Goal: Find specific page/section: Find specific page/section

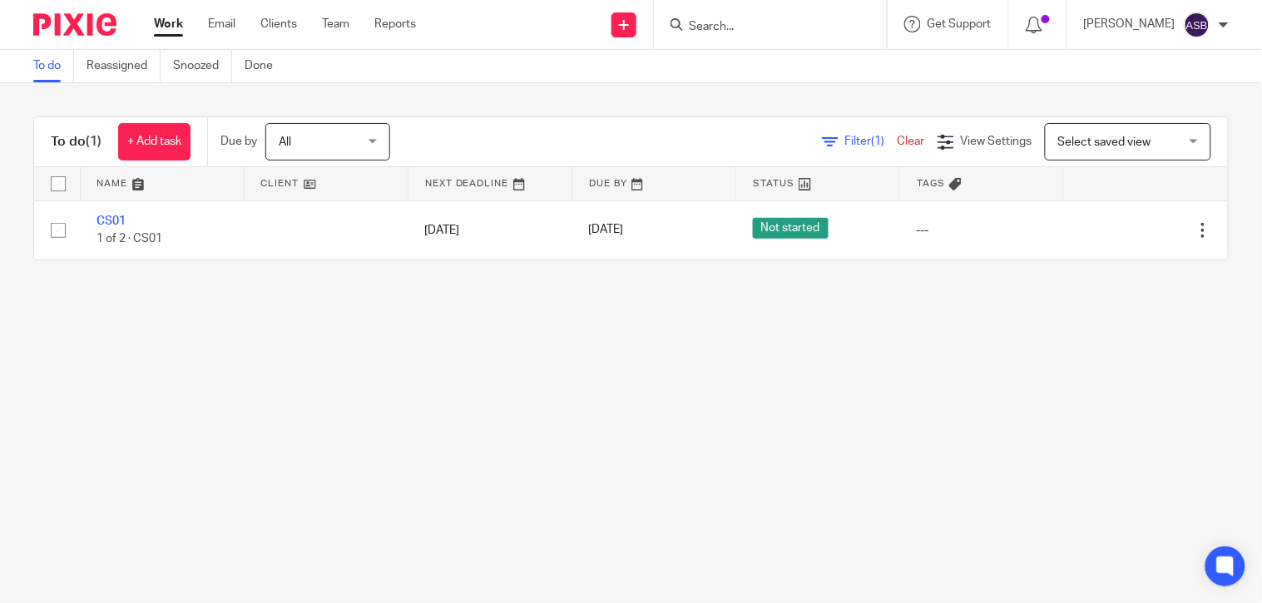
click at [687, 23] on input "Search" at bounding box center [762, 27] width 150 height 15
paste input "M40"
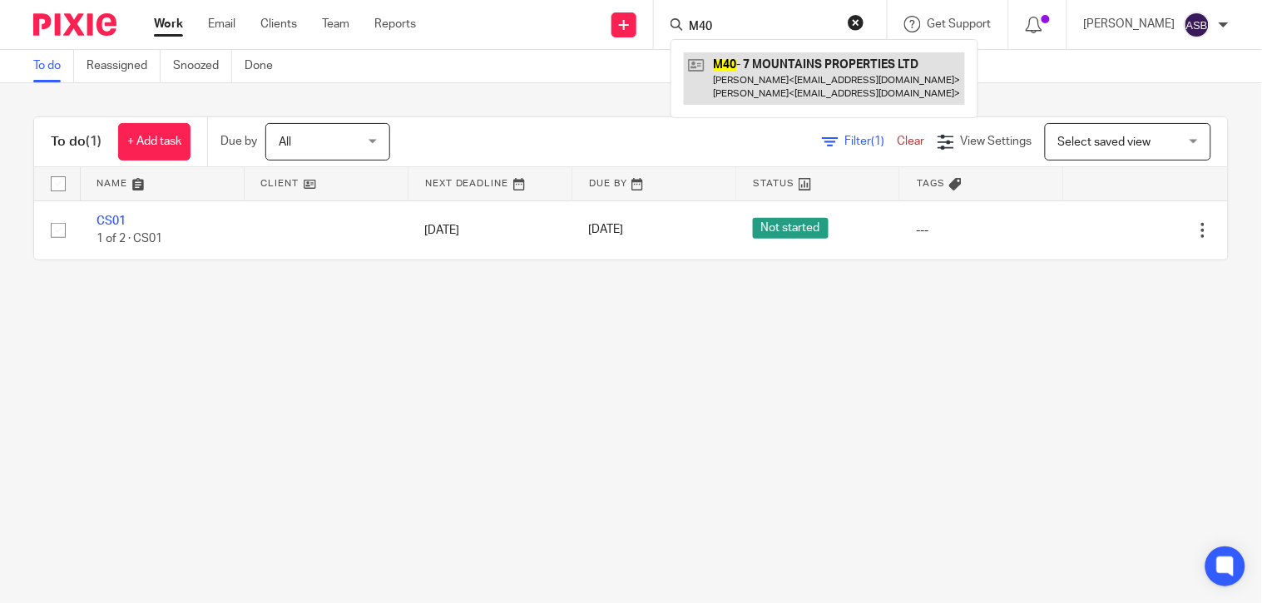
type input "M40"
click at [738, 77] on link at bounding box center [824, 78] width 281 height 52
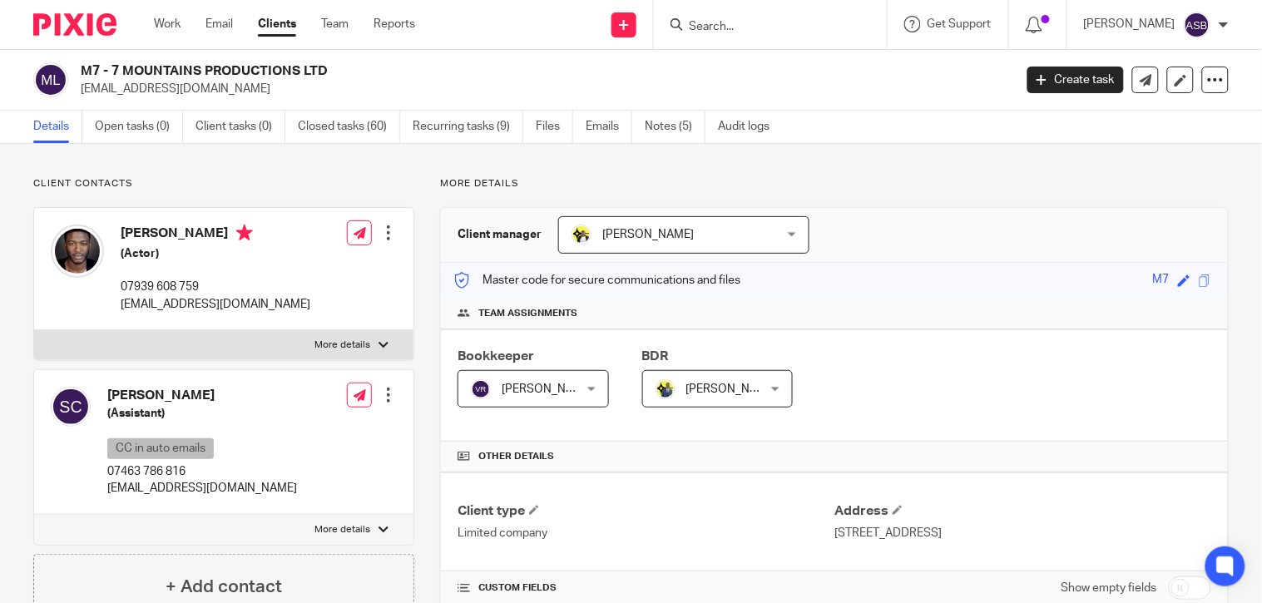
click at [300, 54] on div "M7 - 7 MOUNTAINS PRODUCTIONS LTD zackarymomoh@gmail.com Create task Update from…" at bounding box center [631, 80] width 1262 height 61
click at [794, 25] on input "Search" at bounding box center [762, 27] width 150 height 15
drag, startPoint x: 111, startPoint y: 65, endPoint x: 285, endPoint y: 86, distance: 175.2
click at [285, 87] on div "M7 - 7 MOUNTAINS PRODUCTIONS LTD zackarymomoh@gmail.com" at bounding box center [542, 79] width 922 height 35
click at [780, 27] on input "Search" at bounding box center [762, 27] width 150 height 15
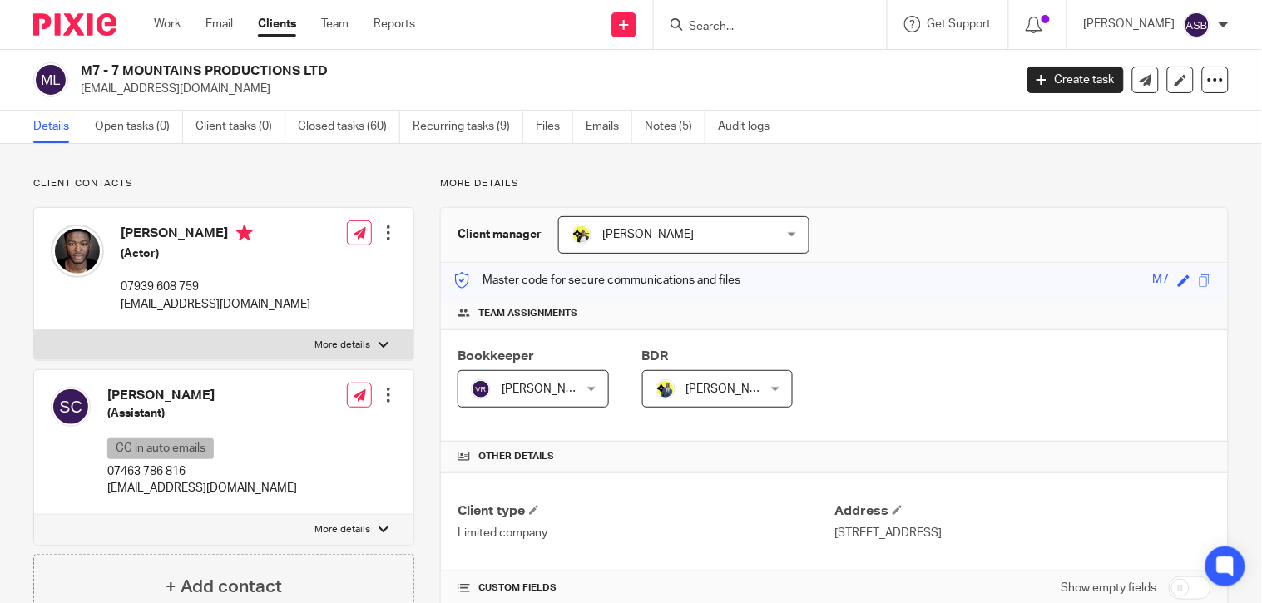
paste input "AMJ POWER"
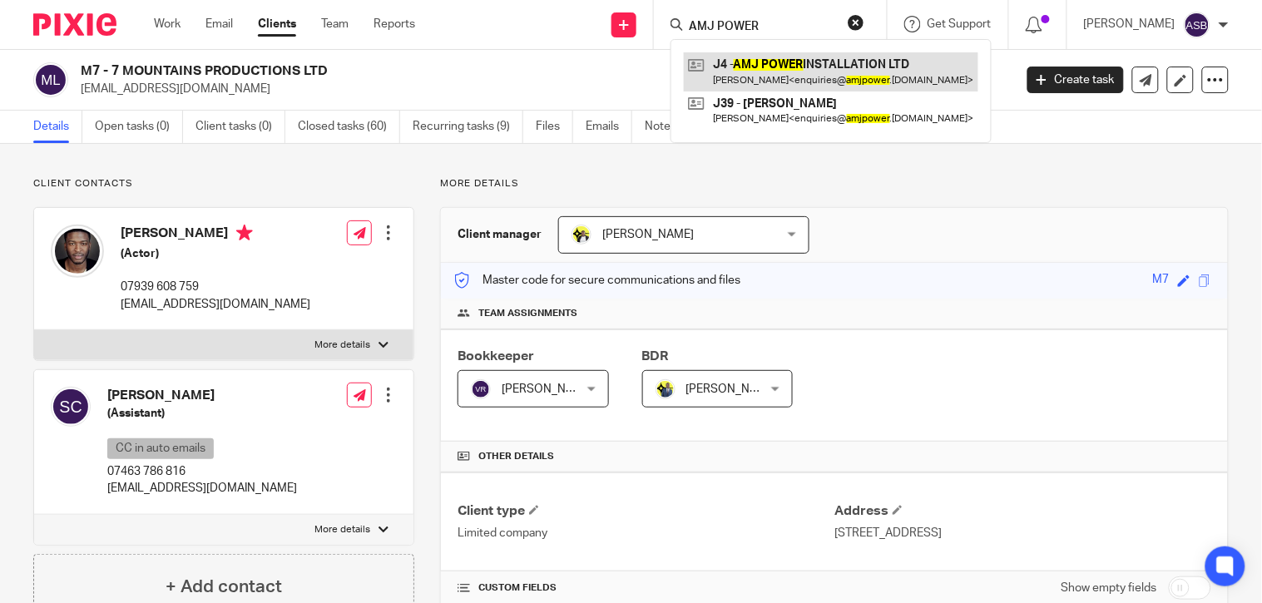
type input "AMJ POWER"
click at [738, 61] on link at bounding box center [831, 71] width 295 height 38
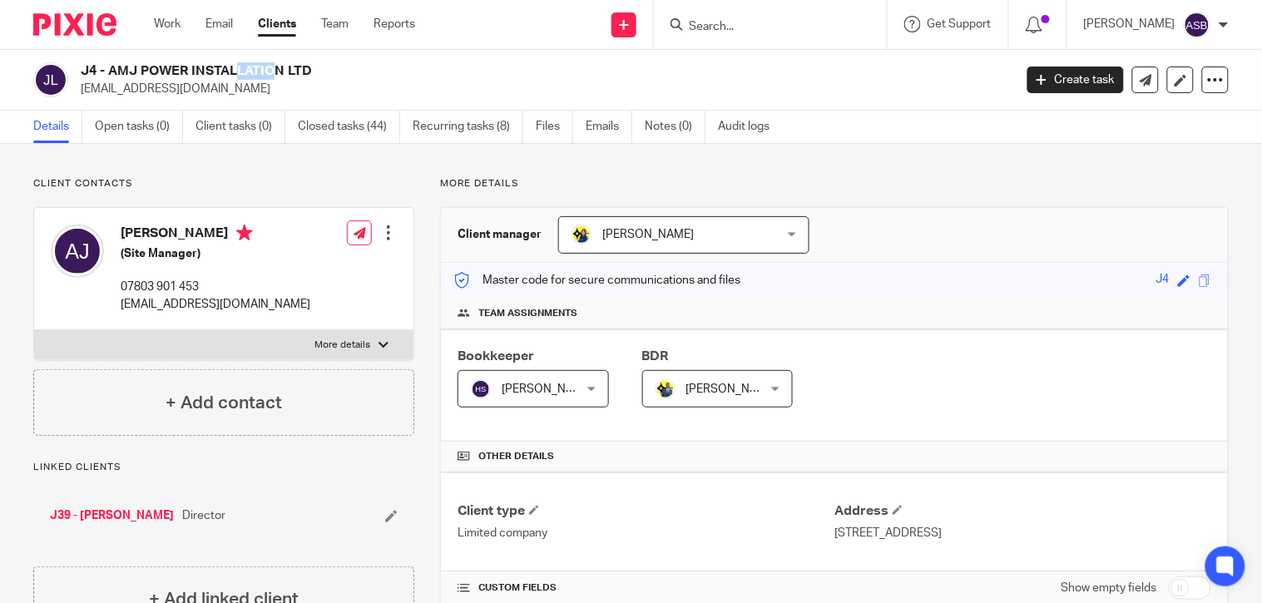
drag, startPoint x: 113, startPoint y: 67, endPoint x: 164, endPoint y: 65, distance: 50.8
click at [164, 65] on h2 "J4 - AMJ POWER INSTALLATION LTD" at bounding box center [449, 70] width 737 height 17
drag, startPoint x: 164, startPoint y: 65, endPoint x: 112, endPoint y: 67, distance: 51.6
click at [112, 67] on h2 "J4 - AMJ POWER INSTALLATION LTD" at bounding box center [449, 70] width 737 height 17
drag, startPoint x: 109, startPoint y: 67, endPoint x: 311, endPoint y: 67, distance: 202.2
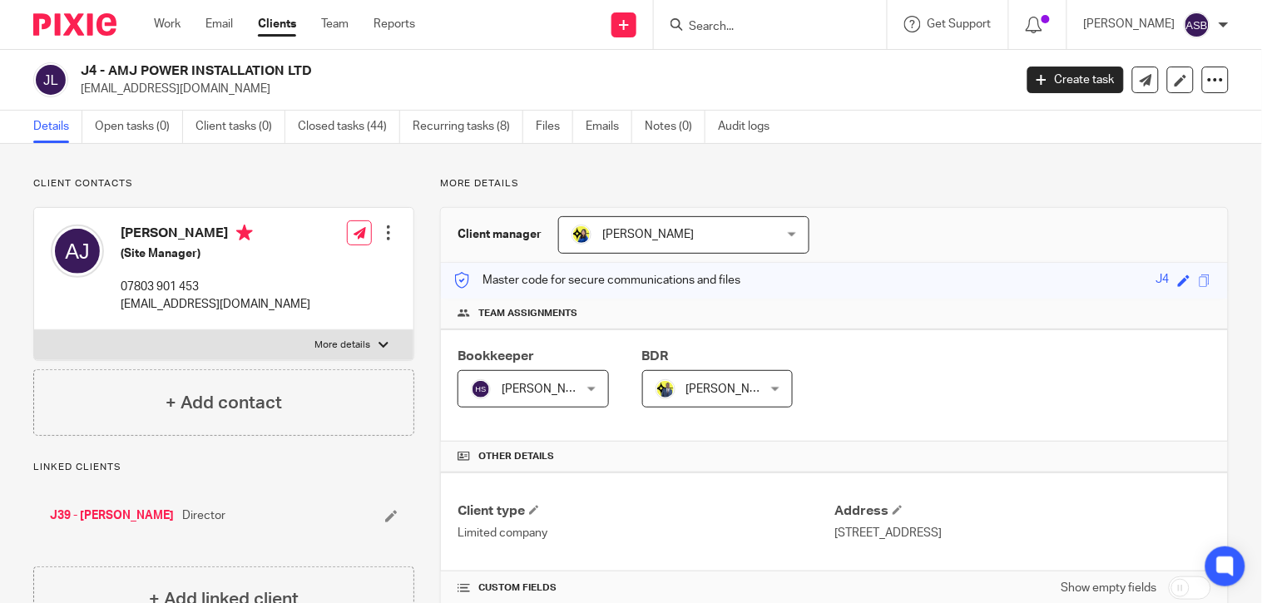
click at [311, 67] on h2 "J4 - AMJ POWER INSTALLATION LTD" at bounding box center [449, 70] width 737 height 17
copy h2 "AMJ POWER INSTALLATION LTD"
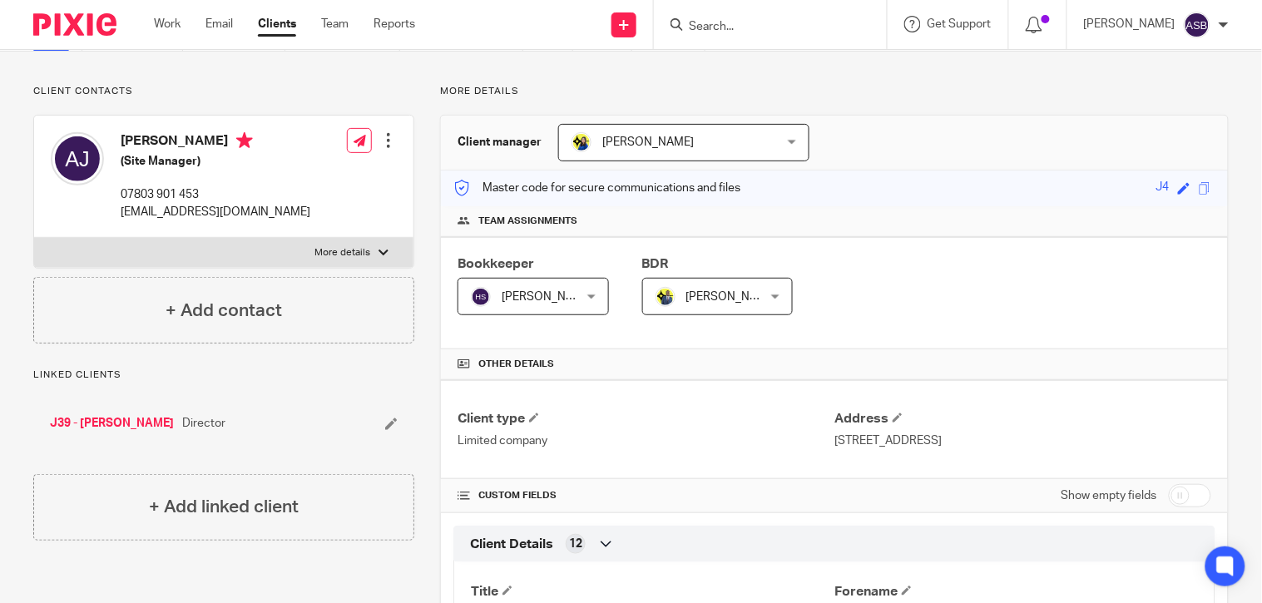
click at [687, 32] on input "Search" at bounding box center [762, 27] width 150 height 15
paste input "THOMAS WATTS"
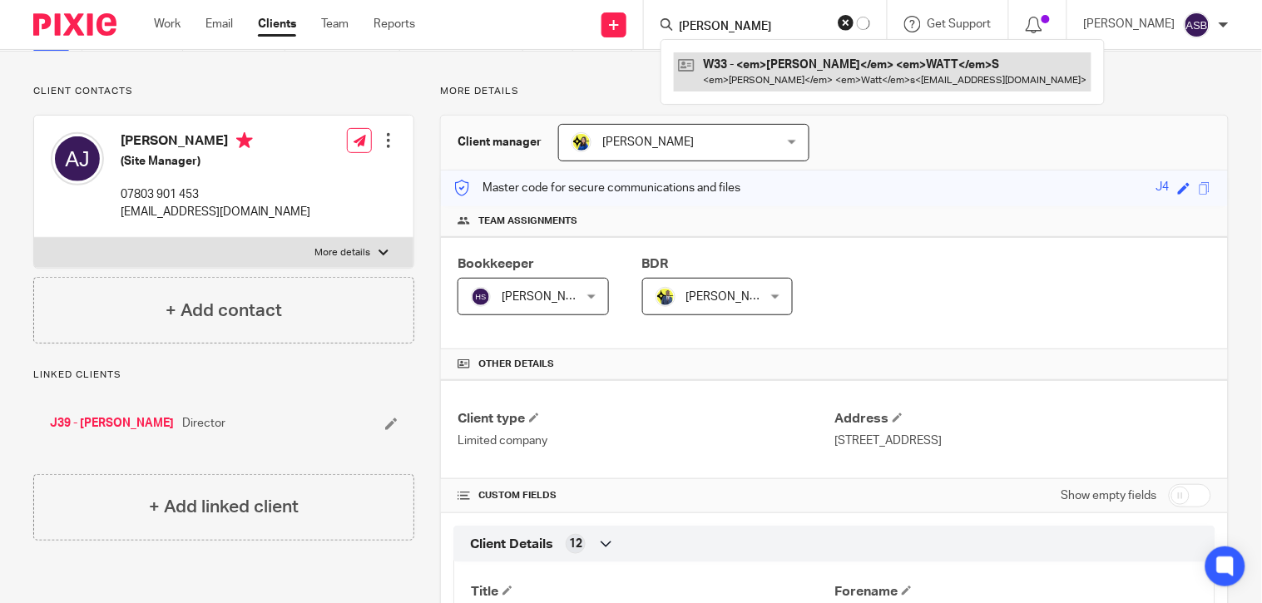
type input "THOMAS WATT"
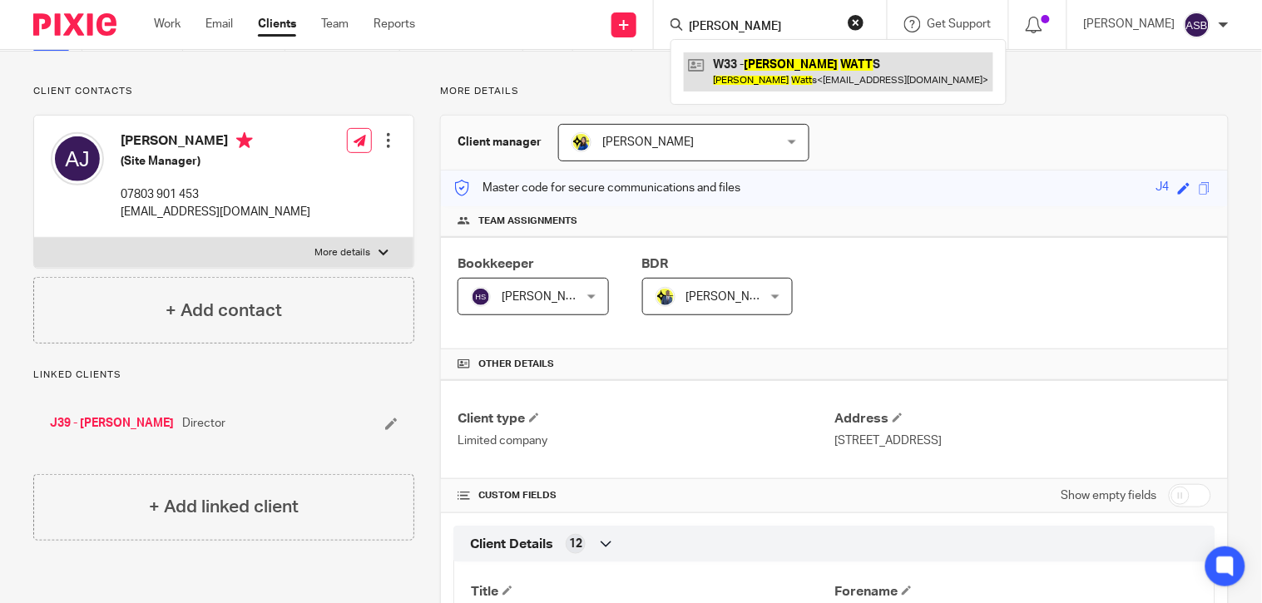
click at [747, 76] on link at bounding box center [839, 71] width 310 height 38
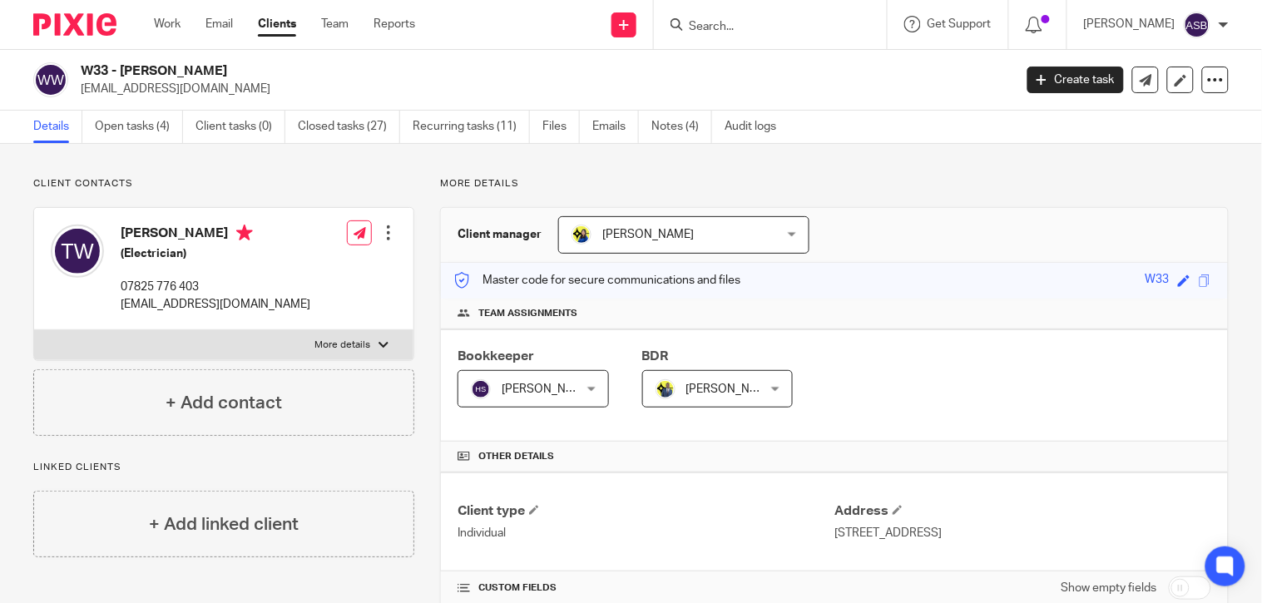
click at [762, 30] on input "Search" at bounding box center [762, 27] width 150 height 15
paste input "M40"
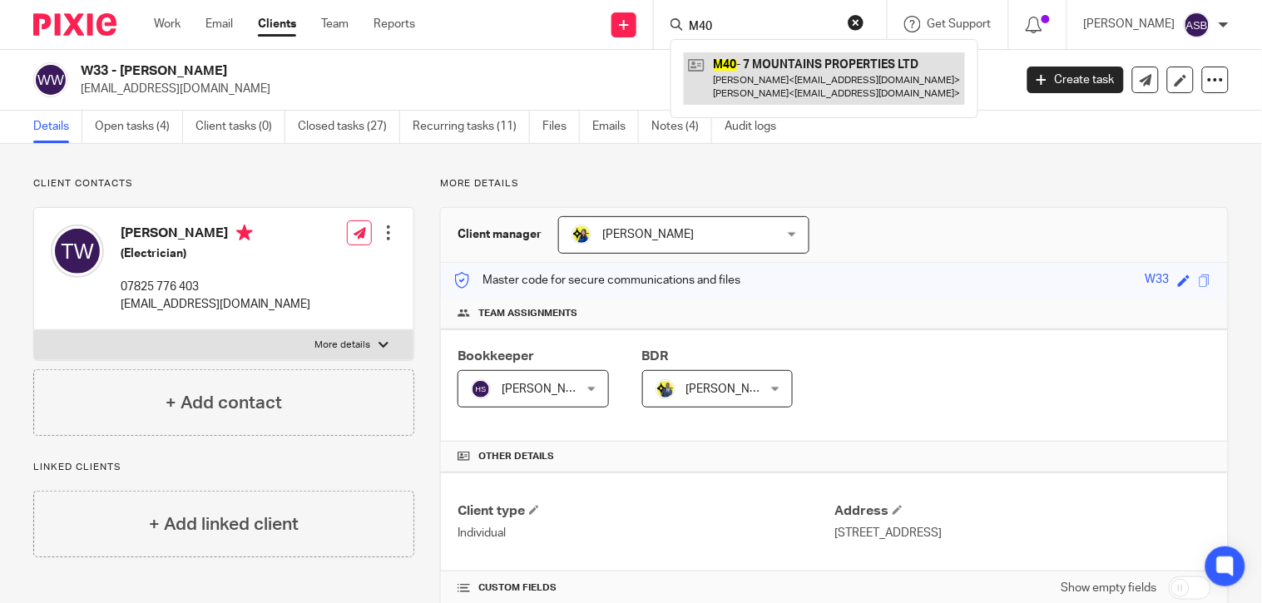
type input "M40"
click at [735, 68] on link at bounding box center [824, 78] width 281 height 52
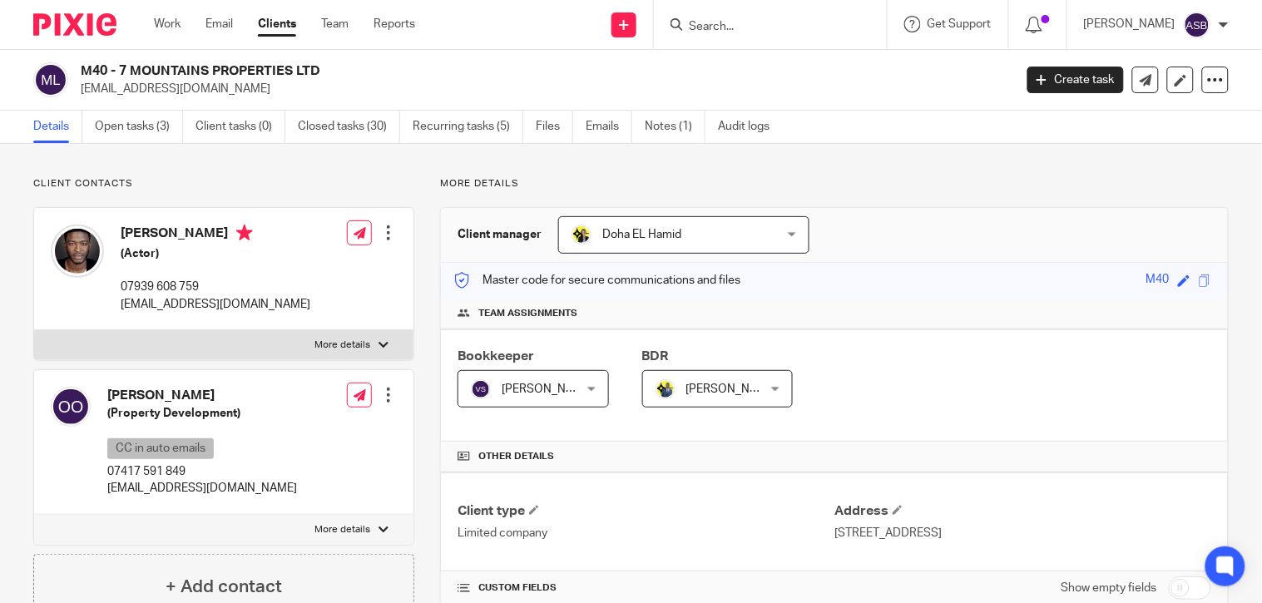
drag, startPoint x: 0, startPoint y: 0, endPoint x: 325, endPoint y: 67, distance: 331.3
click at [325, 67] on h2 "M40 - 7 MOUNTAINS PROPERTIES LTD" at bounding box center [449, 70] width 737 height 17
copy h2 "7 MOUNTAINS PROPERTIES LTD"
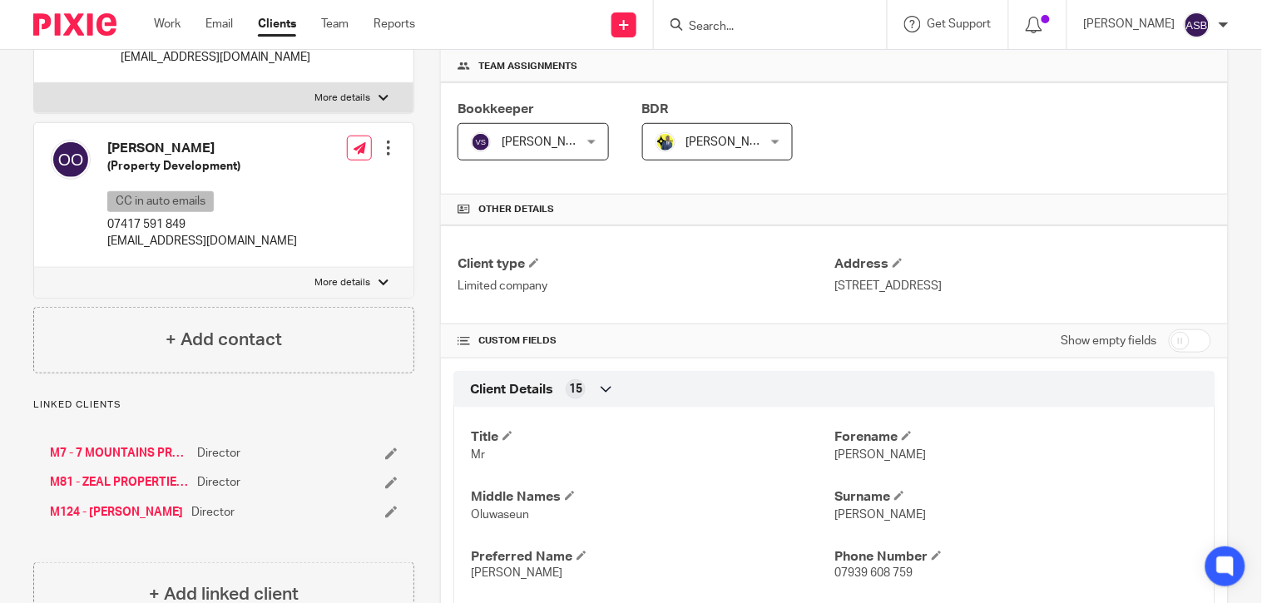
scroll to position [277, 0]
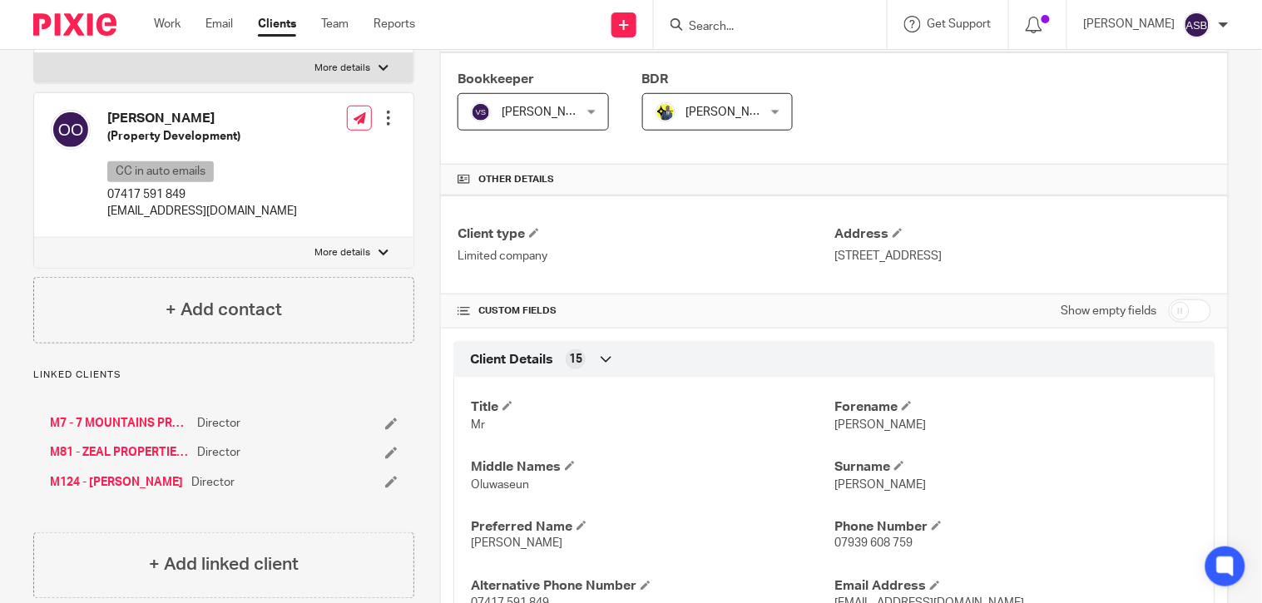
click at [102, 425] on link "M7 - 7 MOUNTAINS PRODUCTIONS LTD" at bounding box center [119, 423] width 139 height 17
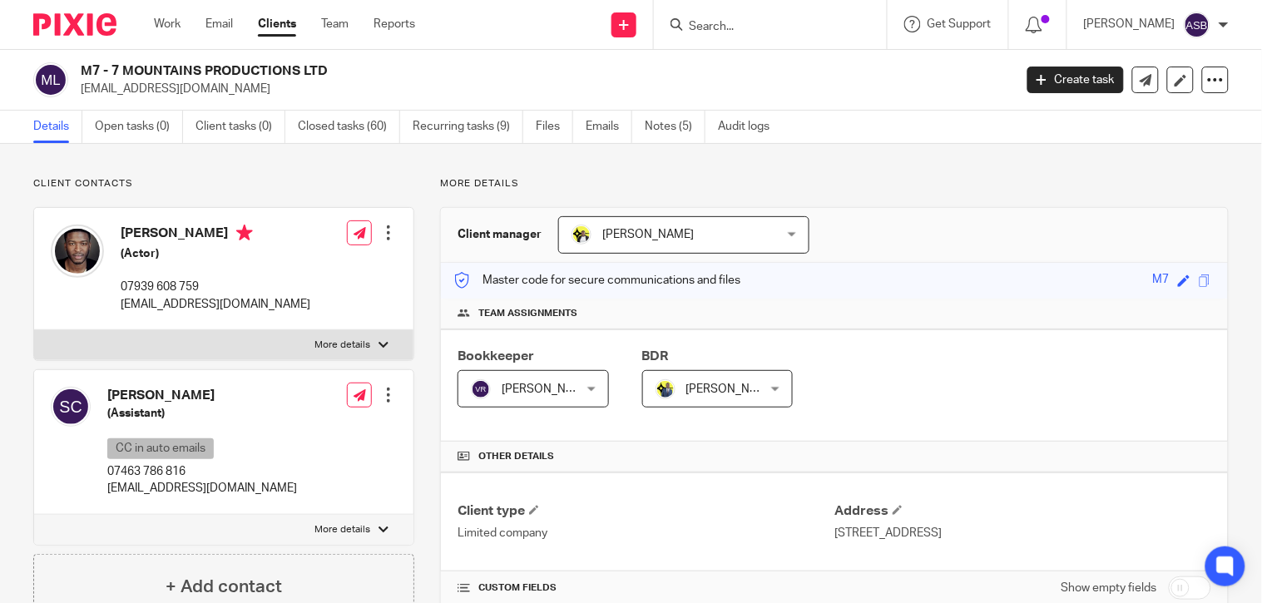
click at [300, 76] on h2 "M7 - 7 MOUNTAINS PRODUCTIONS LTD" at bounding box center [449, 70] width 737 height 17
click at [714, 28] on input "Search" at bounding box center [762, 27] width 150 height 15
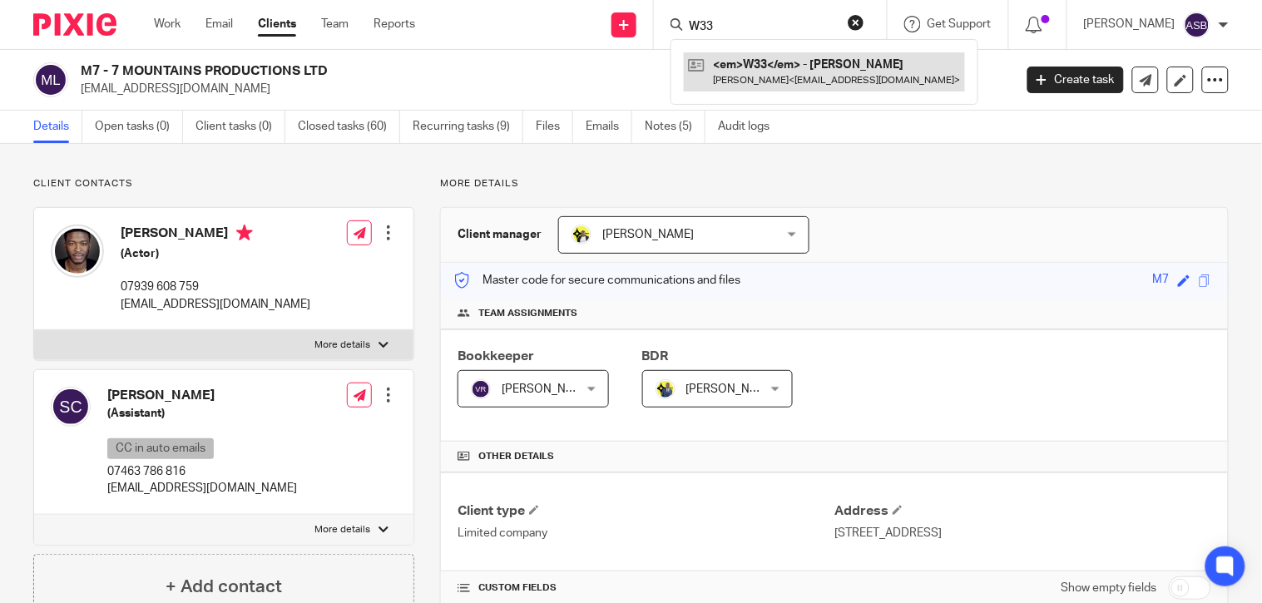
type input "W33"
click at [758, 80] on link at bounding box center [824, 71] width 281 height 38
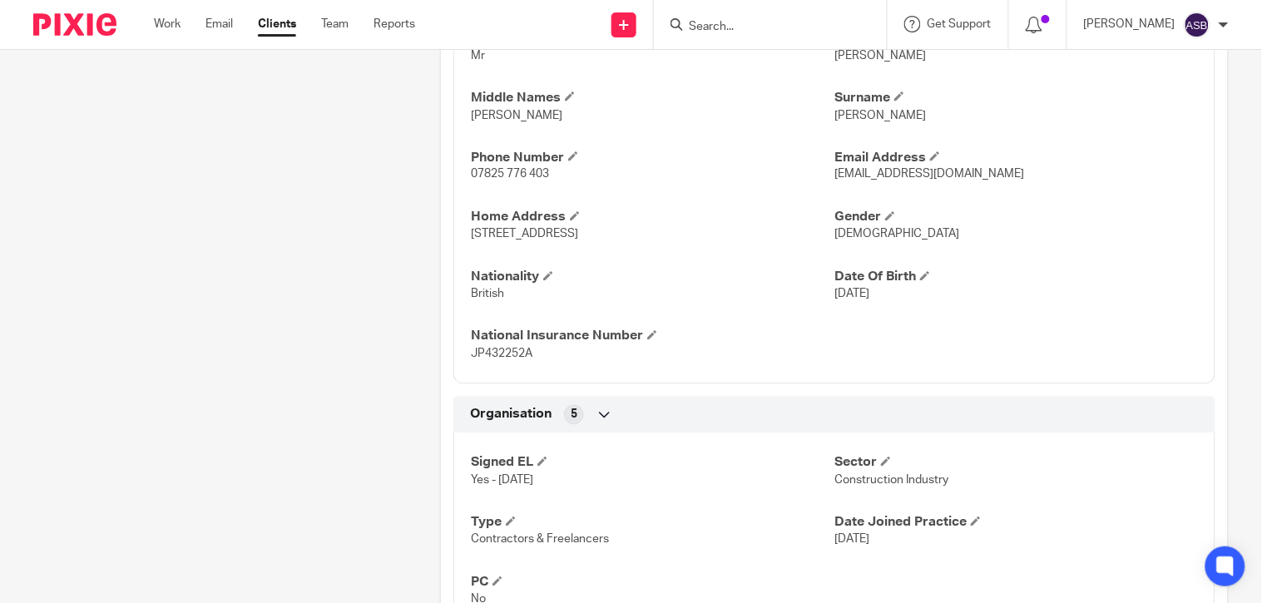
scroll to position [832, 0]
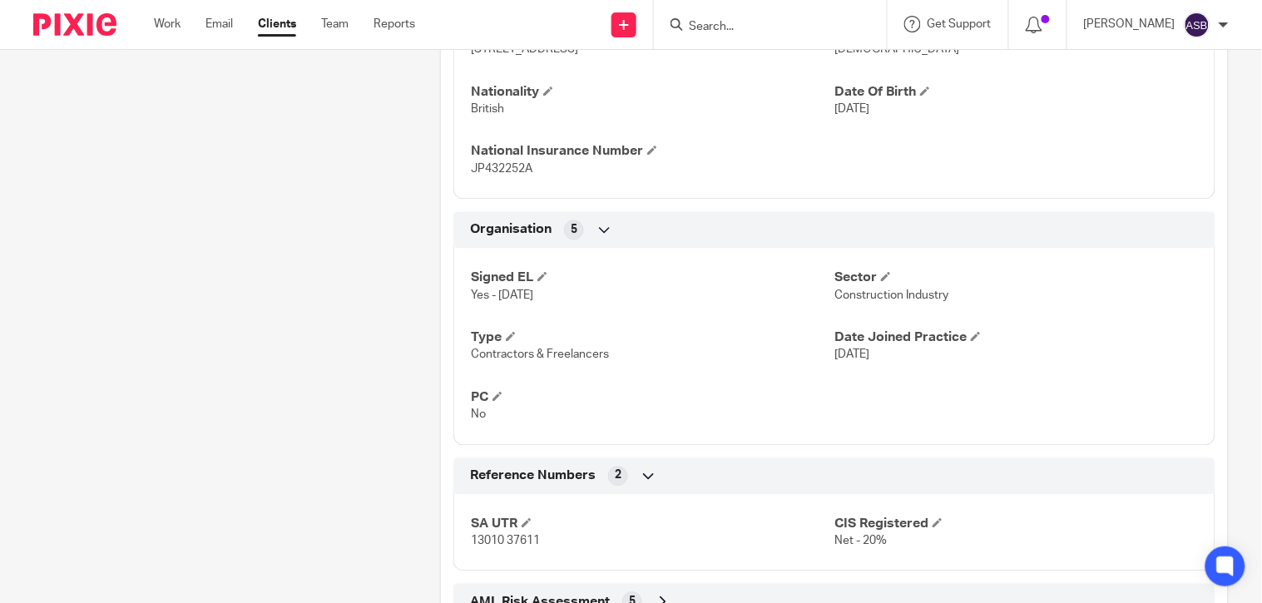
click at [732, 34] on form at bounding box center [775, 24] width 177 height 21
click at [741, 27] on input "Search" at bounding box center [762, 27] width 150 height 15
paste input "F18"
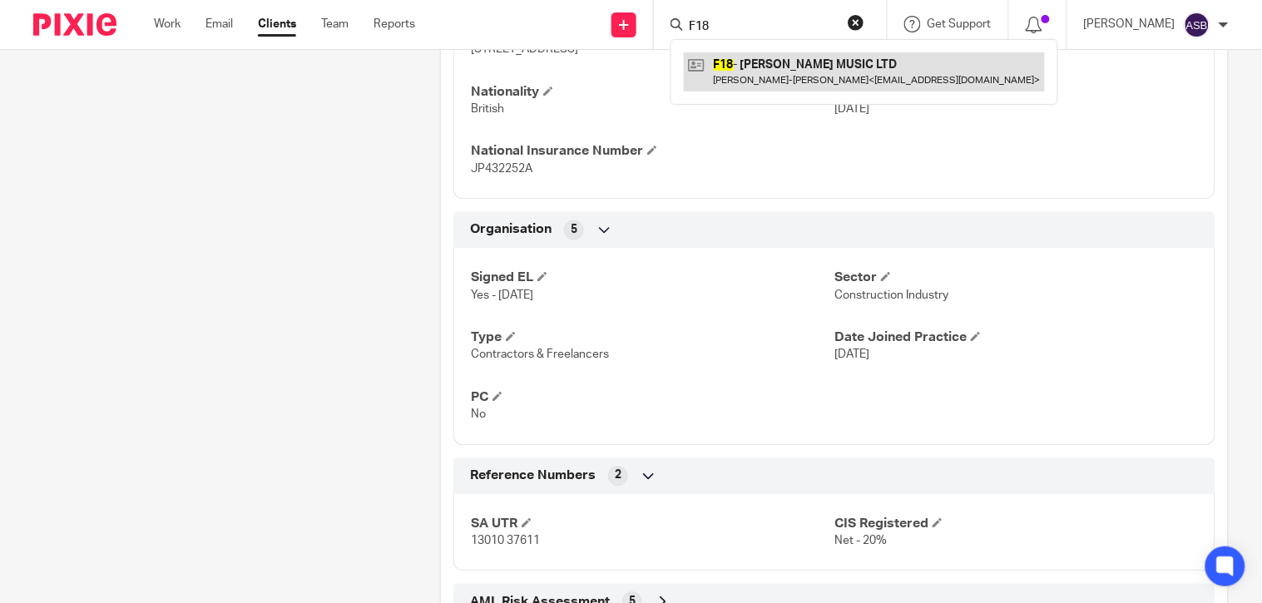
type input "F18"
click at [738, 61] on link at bounding box center [864, 71] width 361 height 38
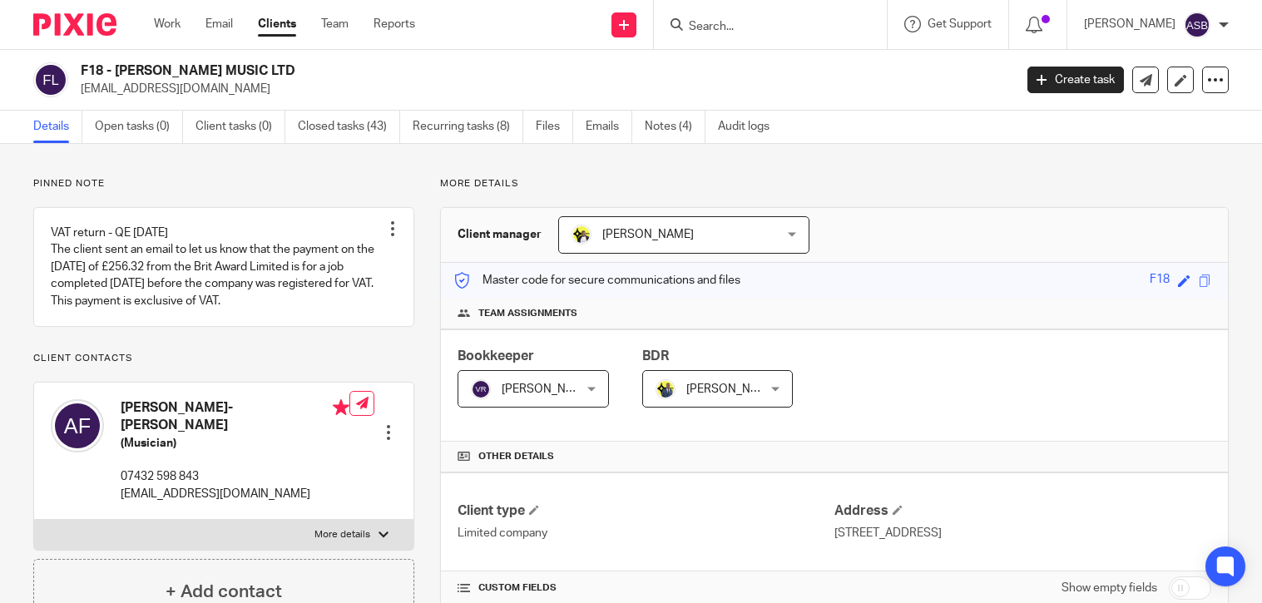
click at [322, 65] on h2 "F18 - [PERSON_NAME] MUSIC LTD" at bounding box center [449, 70] width 737 height 17
click at [736, 26] on input "Search" at bounding box center [762, 27] width 150 height 15
paste input "[PERSON_NAME]"
type input "[PERSON_NAME]"
click at [764, 63] on link at bounding box center [787, 64] width 206 height 25
